Goal: Transaction & Acquisition: Purchase product/service

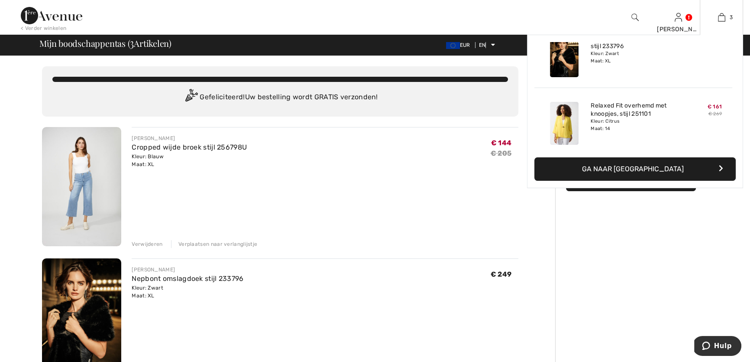
scroll to position [94, 0]
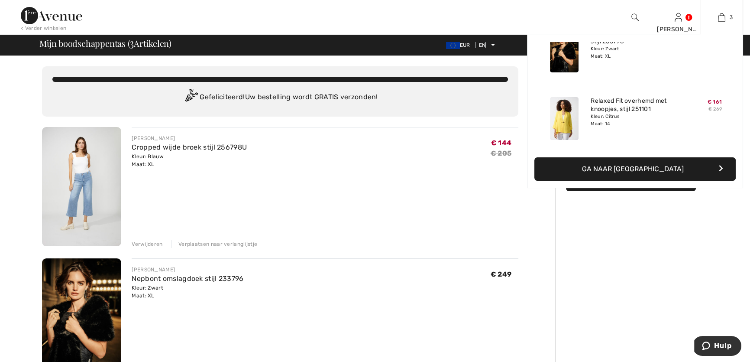
click at [567, 121] on img at bounding box center [564, 118] width 29 height 43
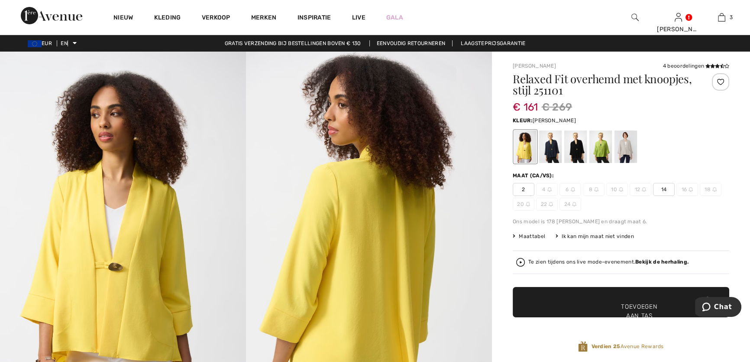
click at [605, 146] on div at bounding box center [600, 146] width 23 height 32
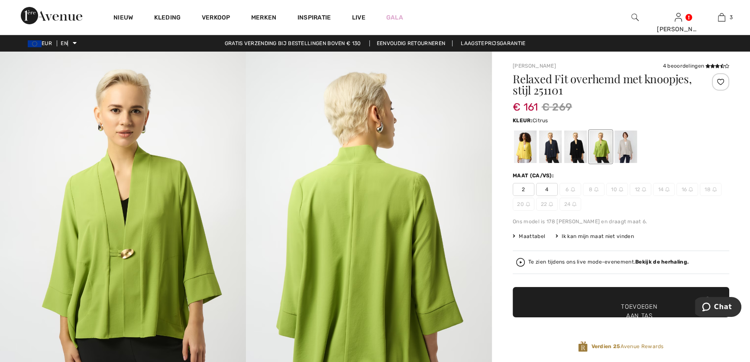
click at [523, 146] on div at bounding box center [525, 146] width 23 height 32
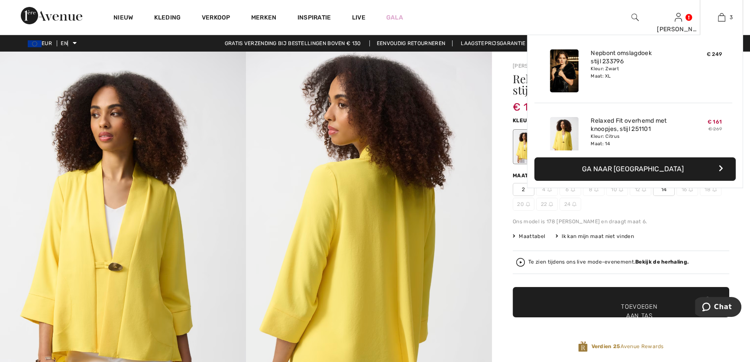
scroll to position [78, 0]
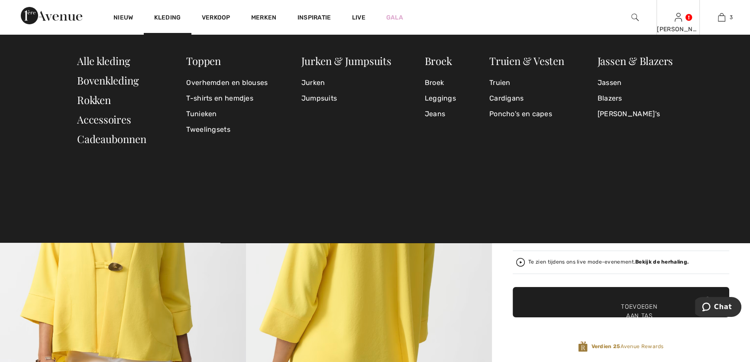
click at [682, 19] on link at bounding box center [678, 17] width 7 height 8
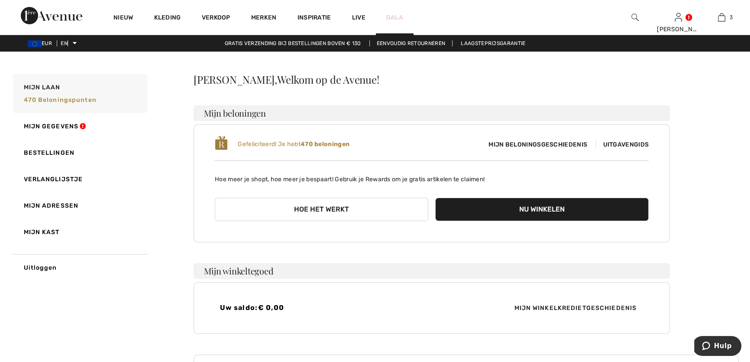
click at [394, 20] on font "Gala" at bounding box center [394, 17] width 17 height 7
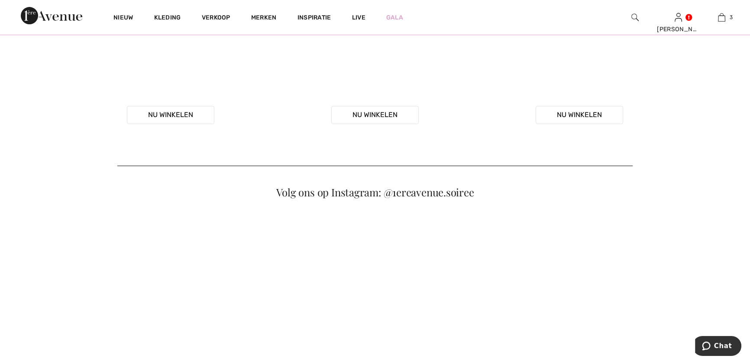
scroll to position [511, 0]
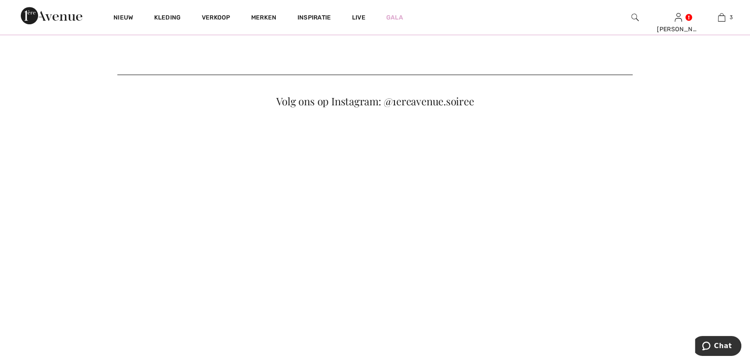
click at [585, 28] on font "Nu winkelen" at bounding box center [579, 23] width 45 height 8
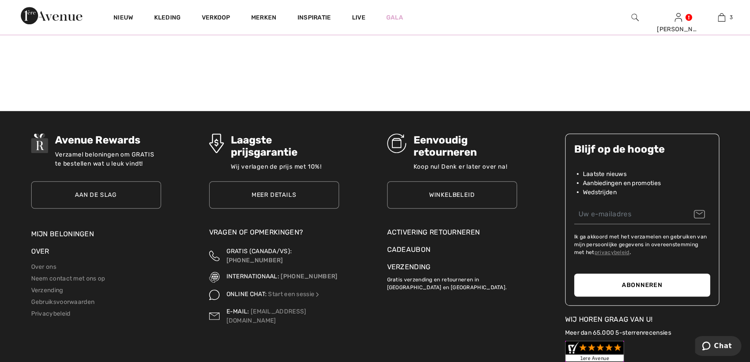
scroll to position [892, 0]
